Goal: Task Accomplishment & Management: Use online tool/utility

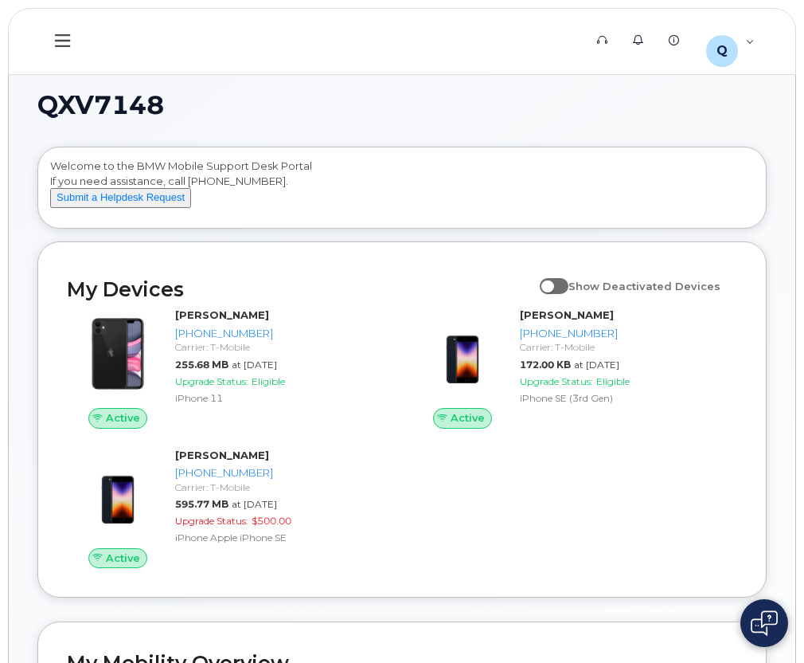
click at [54, 46] on button at bounding box center [62, 41] width 51 height 46
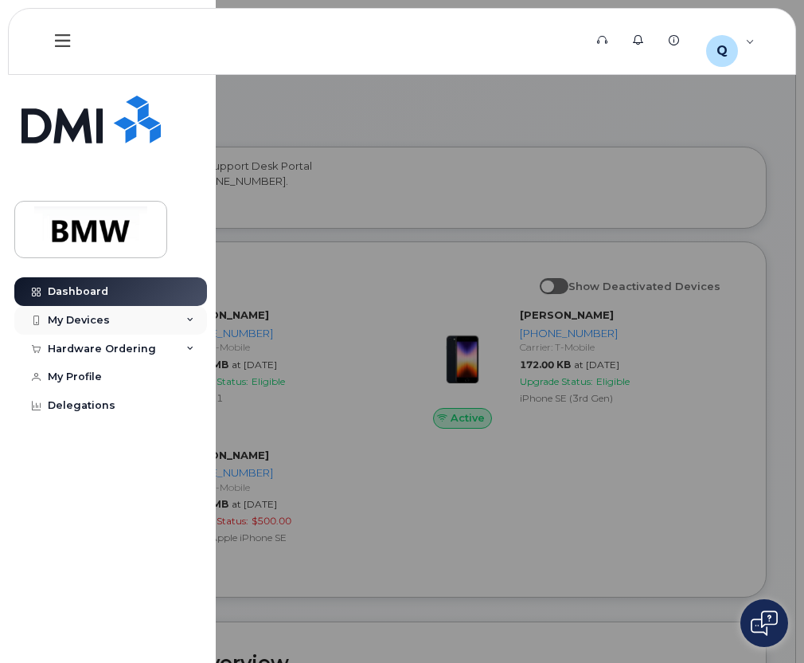
click at [185, 319] on div "My Devices" at bounding box center [110, 320] width 193 height 29
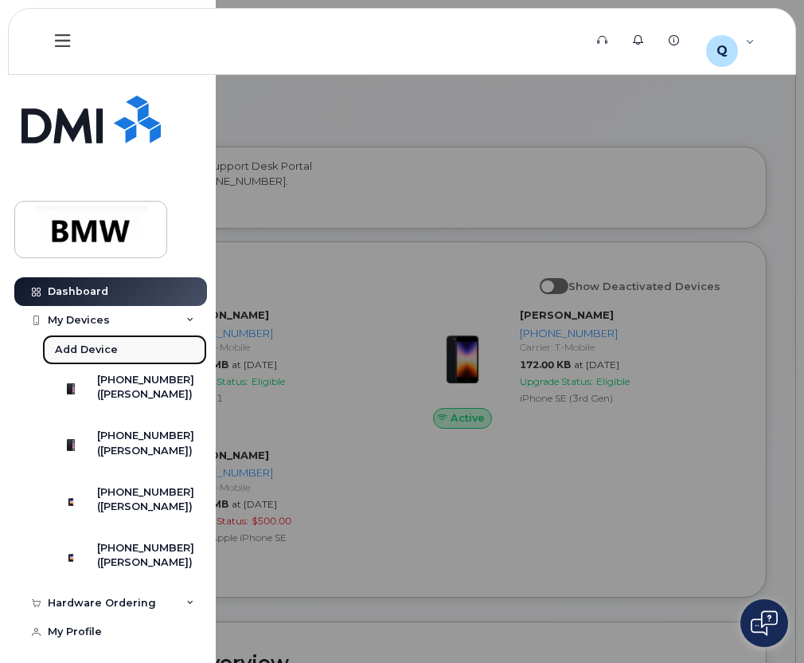
click at [108, 349] on div "Add Device" at bounding box center [86, 349] width 63 height 14
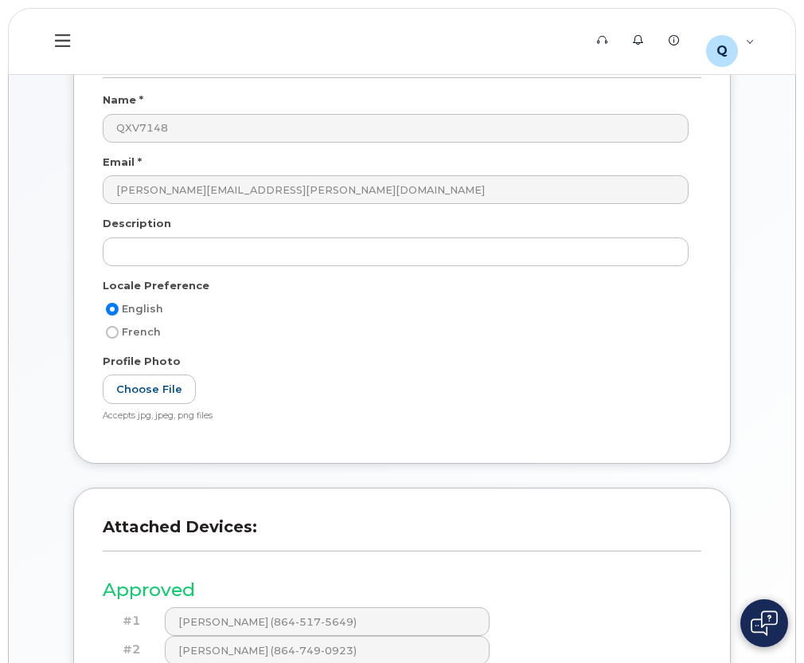
scroll to position [3, 0]
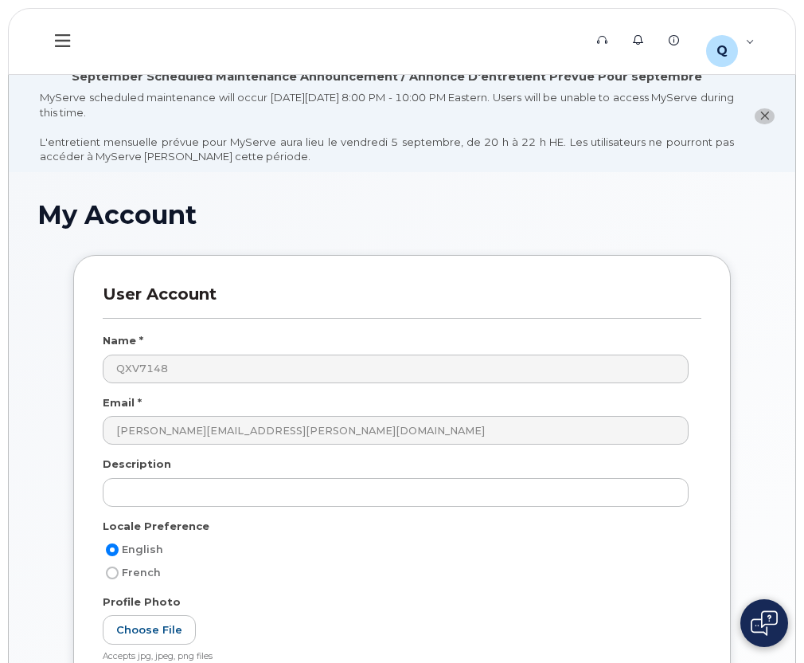
click at [41, 29] on button at bounding box center [62, 41] width 51 height 46
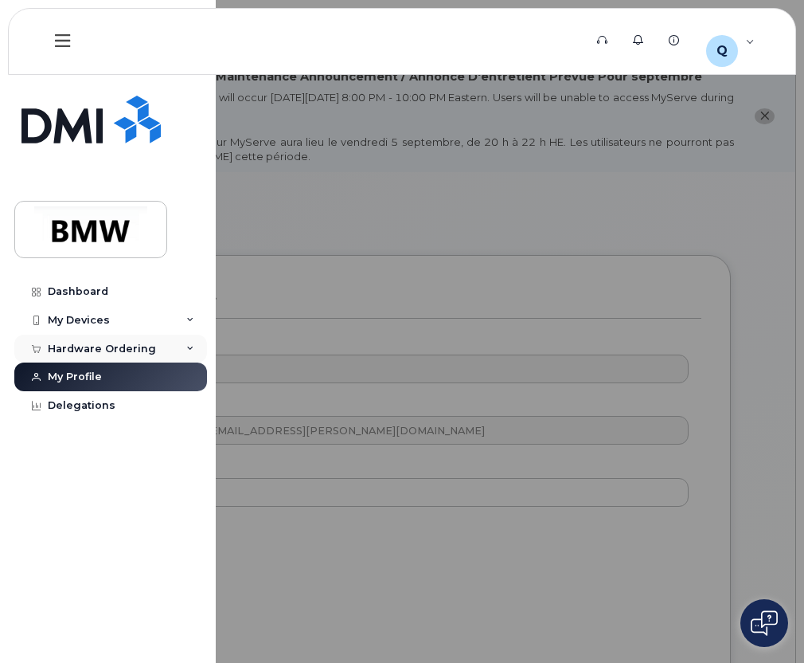
click at [104, 343] on div "Hardware Ordering" at bounding box center [102, 348] width 108 height 13
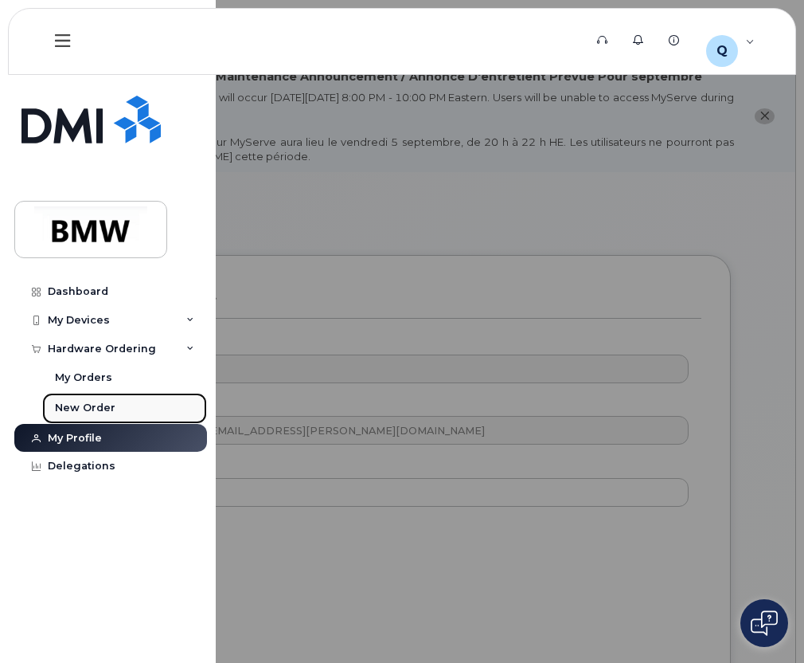
click at [109, 419] on link "New Order" at bounding box center [124, 408] width 165 height 30
